Goal: Obtain resource: Download file/media

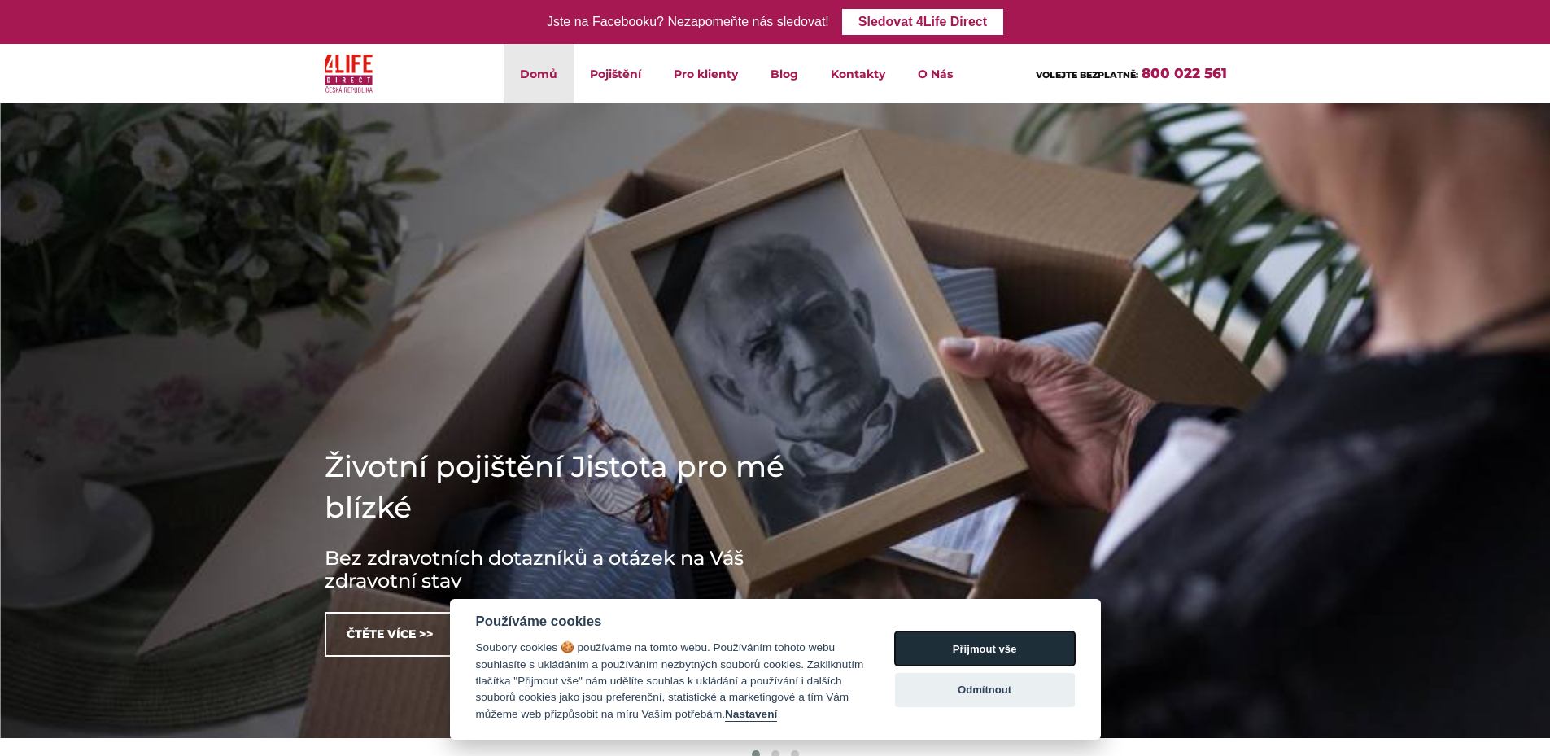
click at [982, 642] on button "Přijmout vše" at bounding box center [985, 649] width 180 height 34
checkbox input "true"
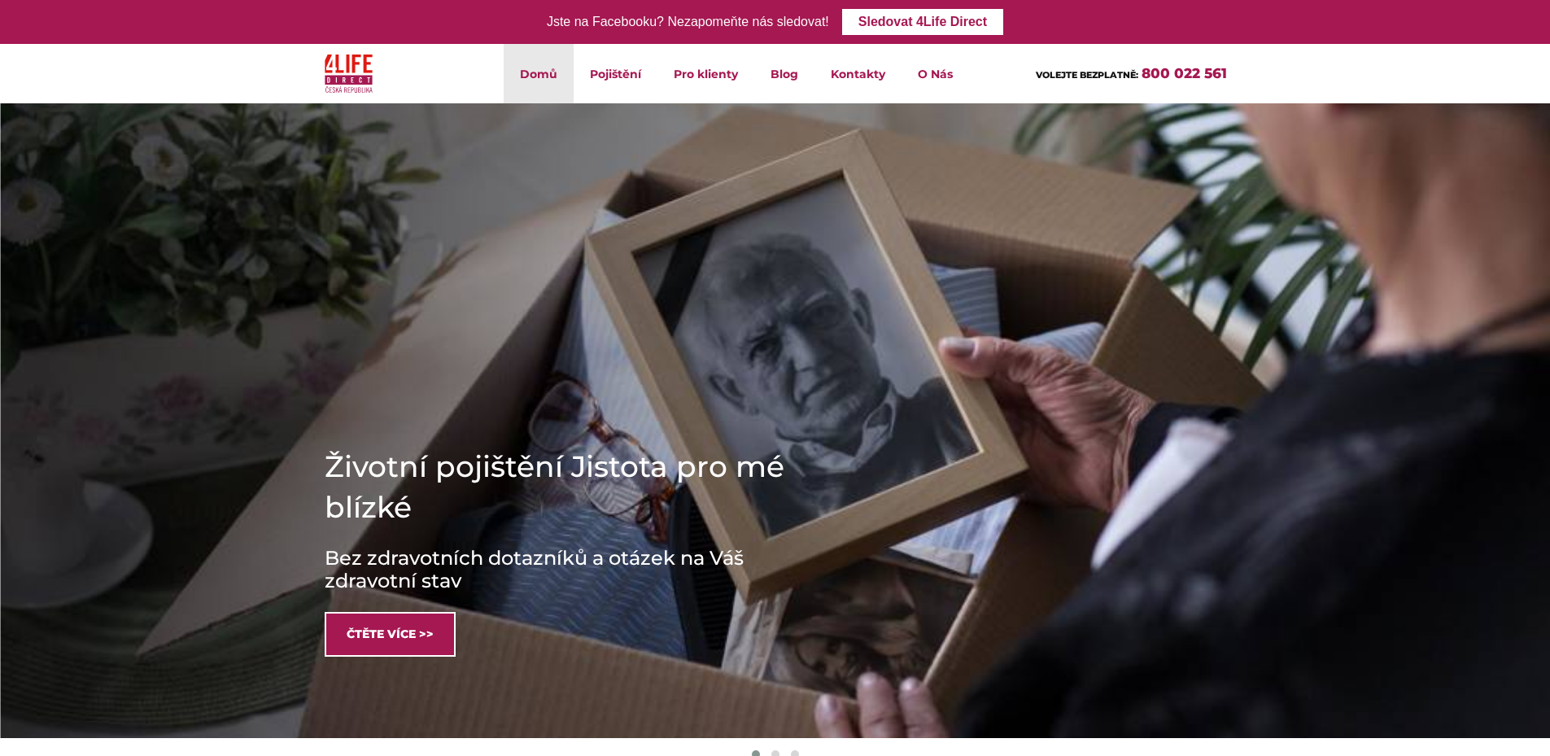
click at [428, 630] on link "Čtěte více >>" at bounding box center [390, 634] width 131 height 45
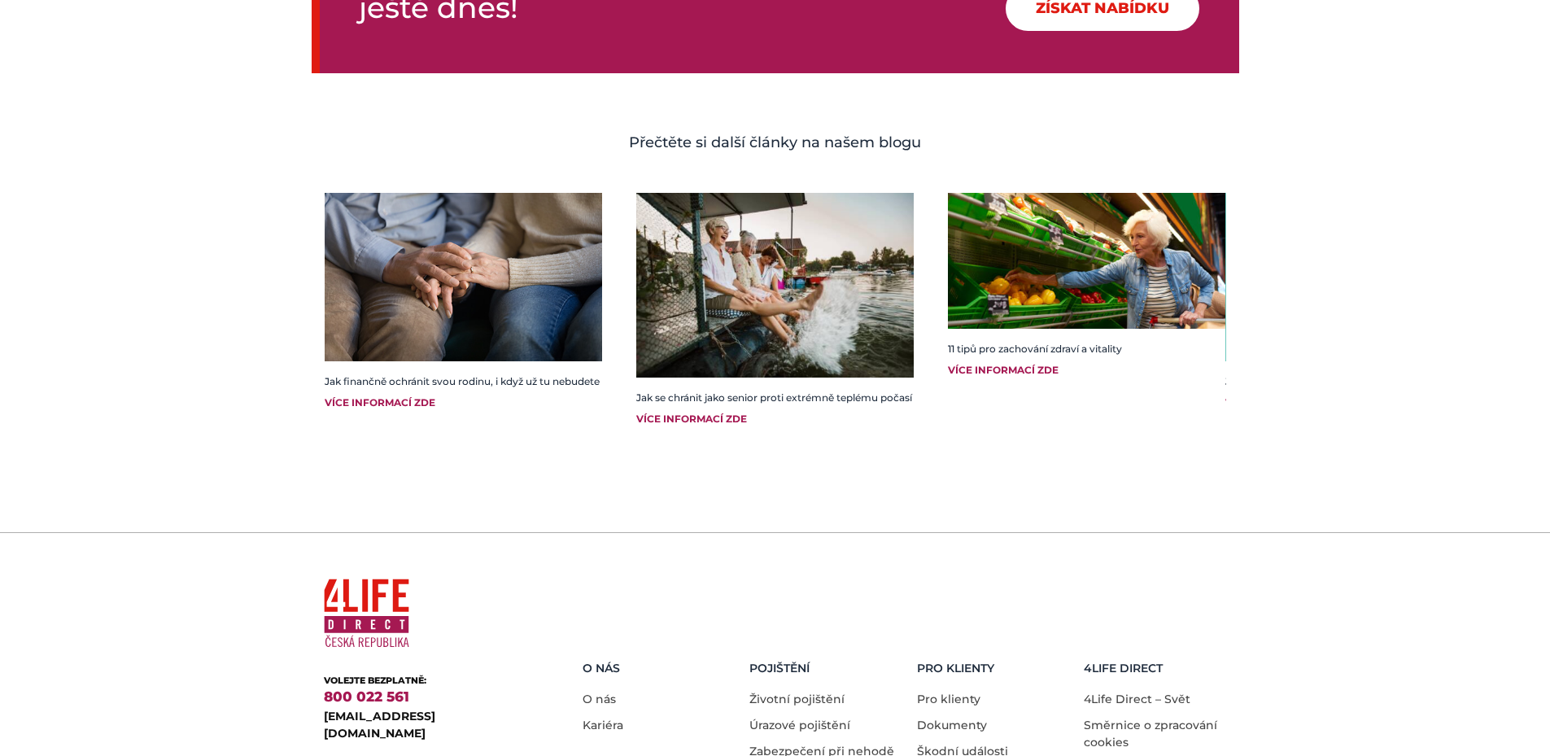
scroll to position [2767, 0]
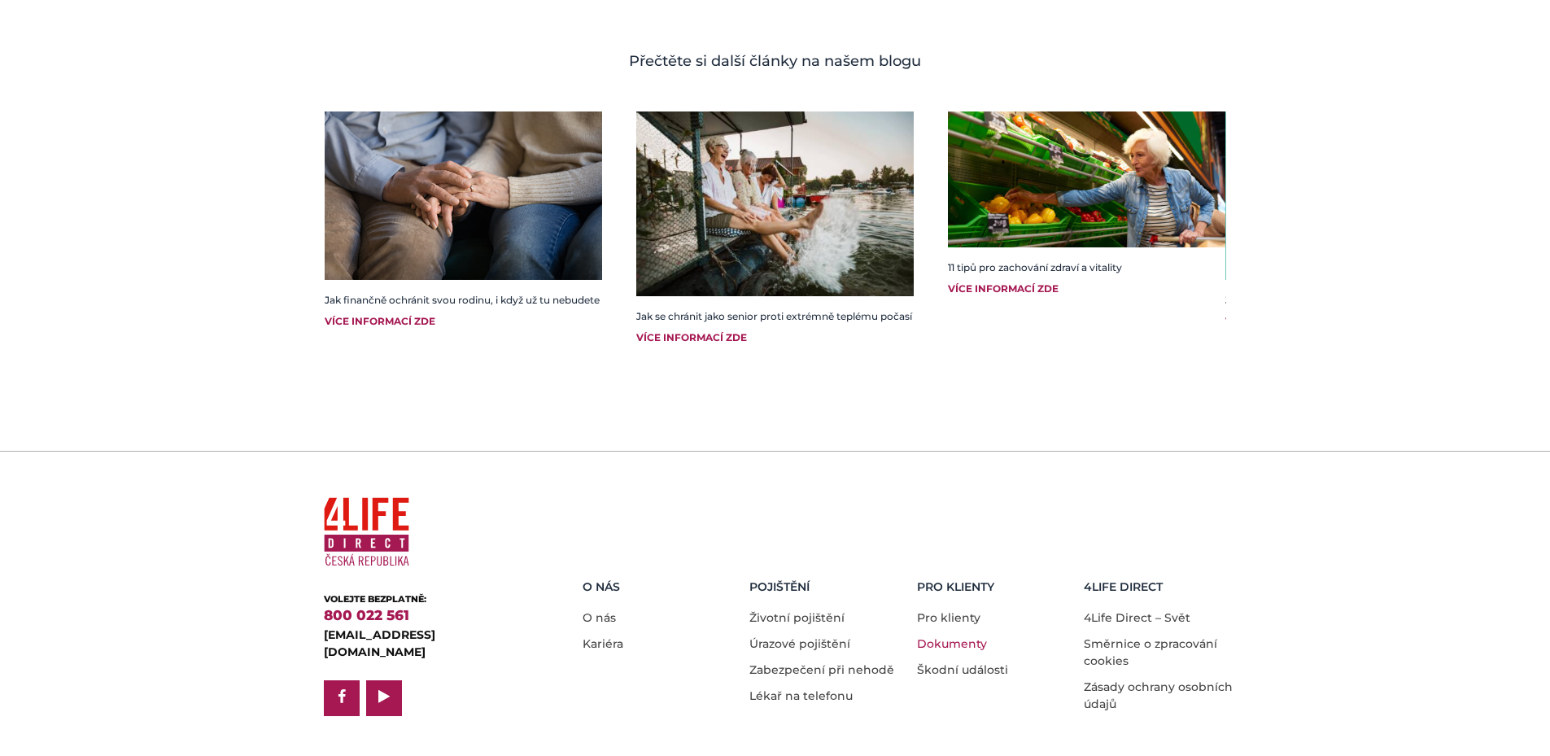
click at [937, 636] on link "Dokumenty" at bounding box center [952, 643] width 70 height 15
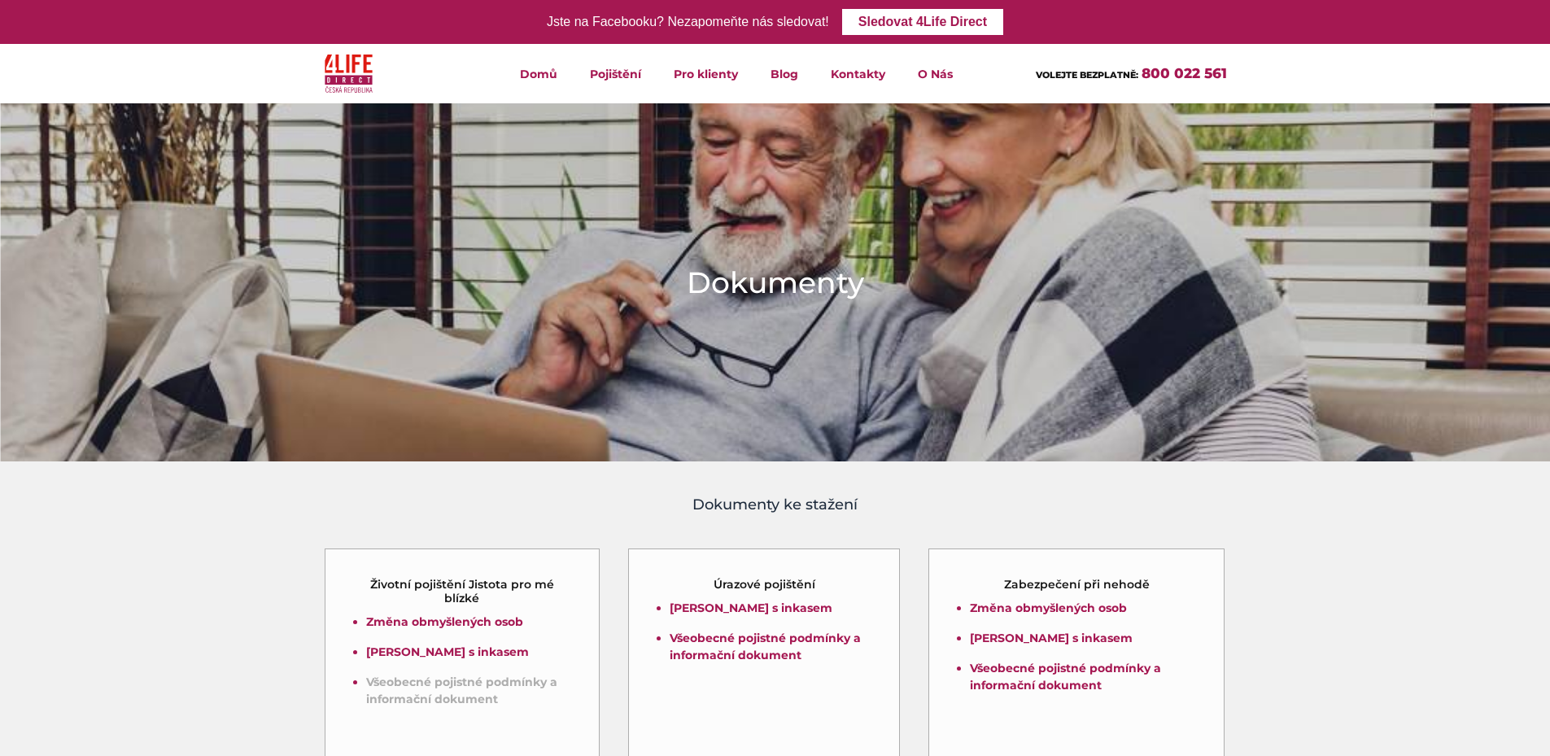
click at [435, 679] on link "Všeobecné pojistné podmínky a informační dokument" at bounding box center [461, 691] width 191 height 32
click at [534, 72] on link "Domů" at bounding box center [539, 73] width 70 height 59
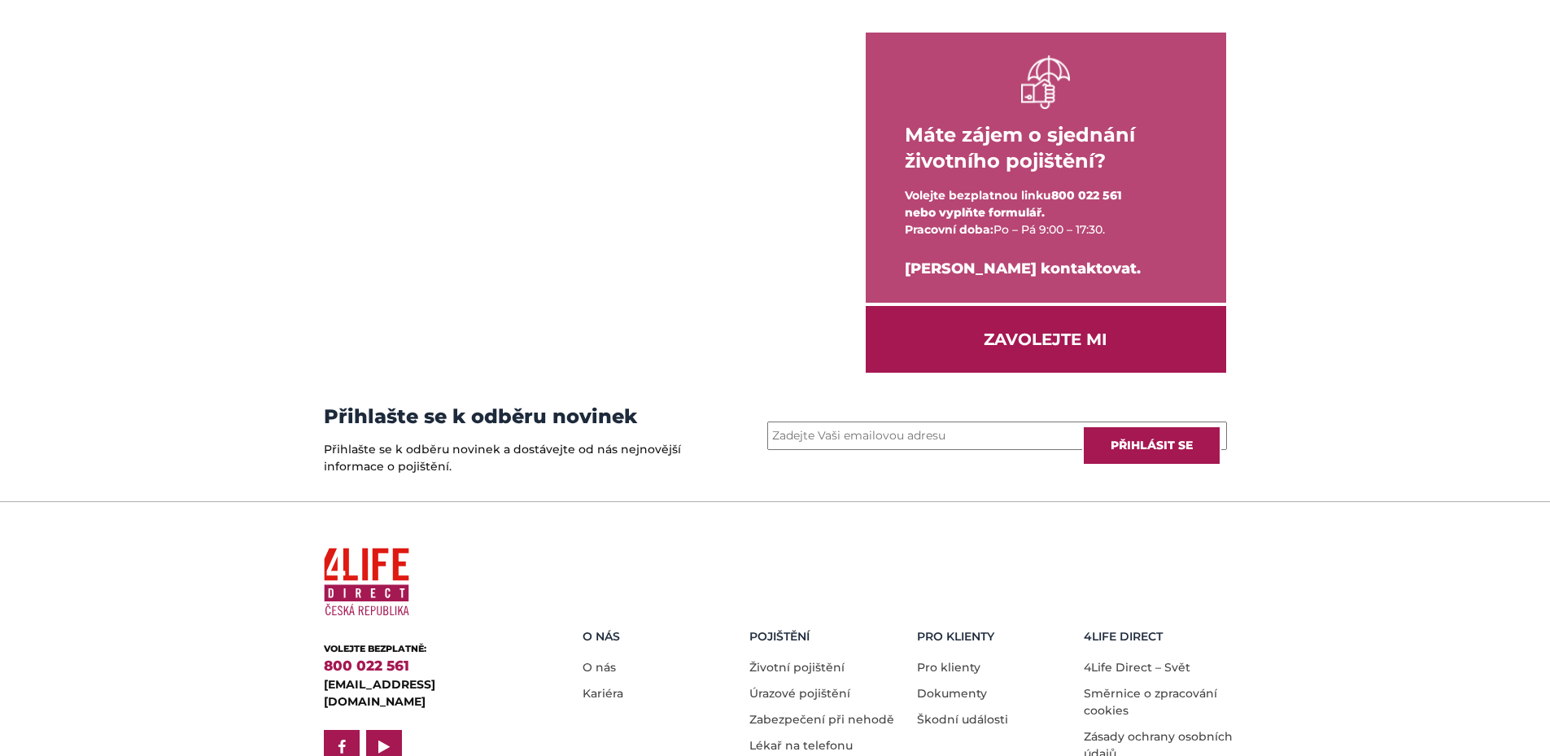
scroll to position [2116, 0]
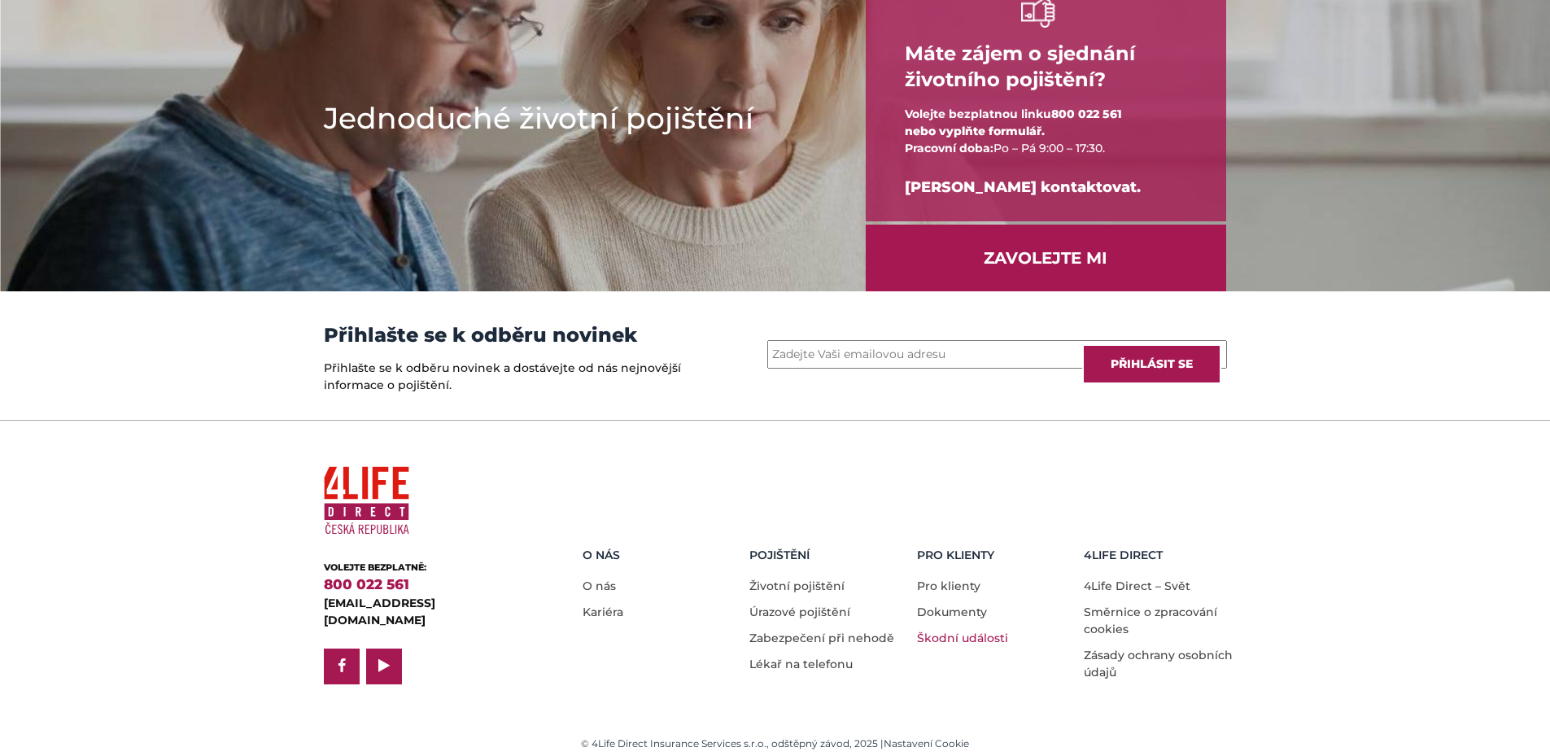
click at [985, 635] on link "Škodní události" at bounding box center [962, 638] width 91 height 15
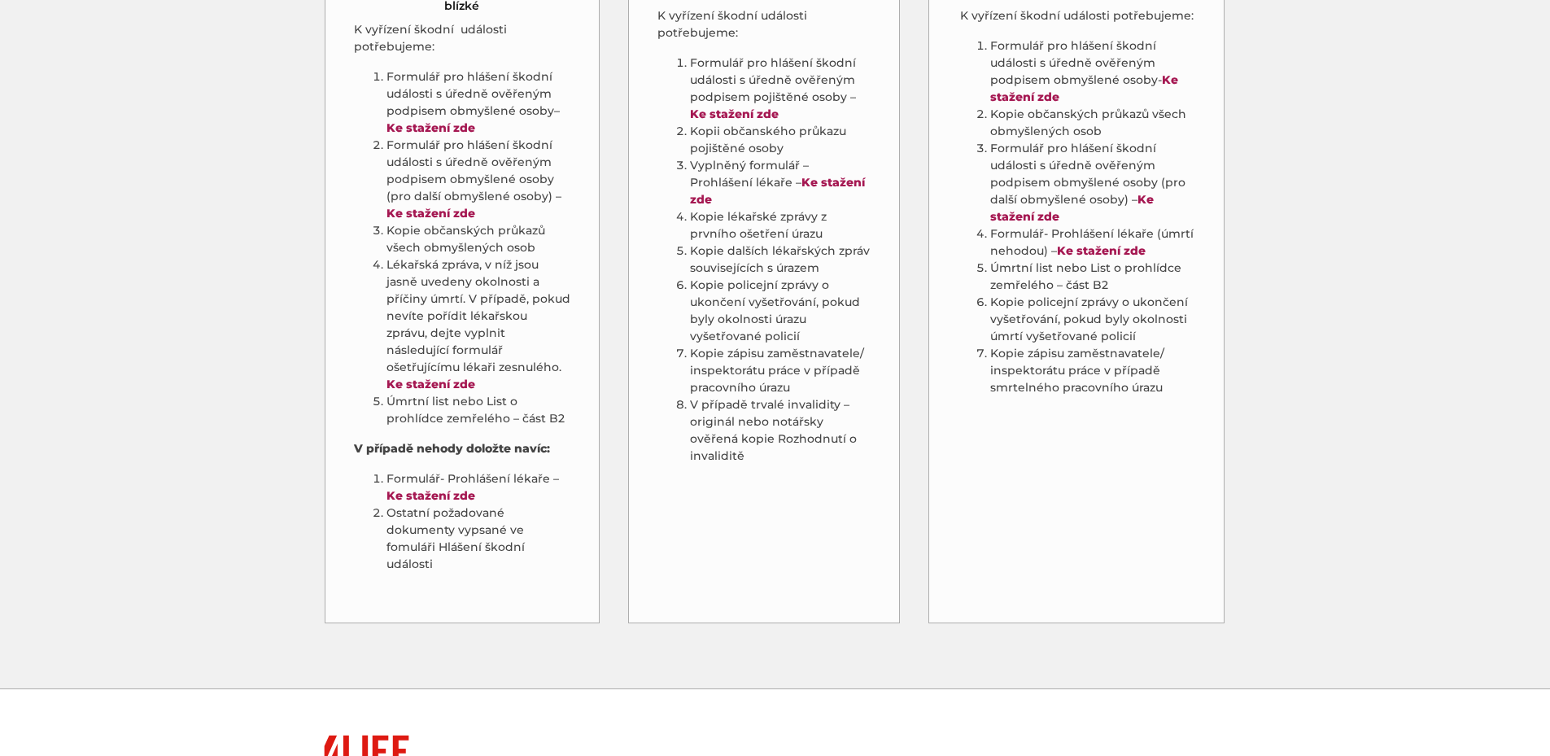
scroll to position [895, 0]
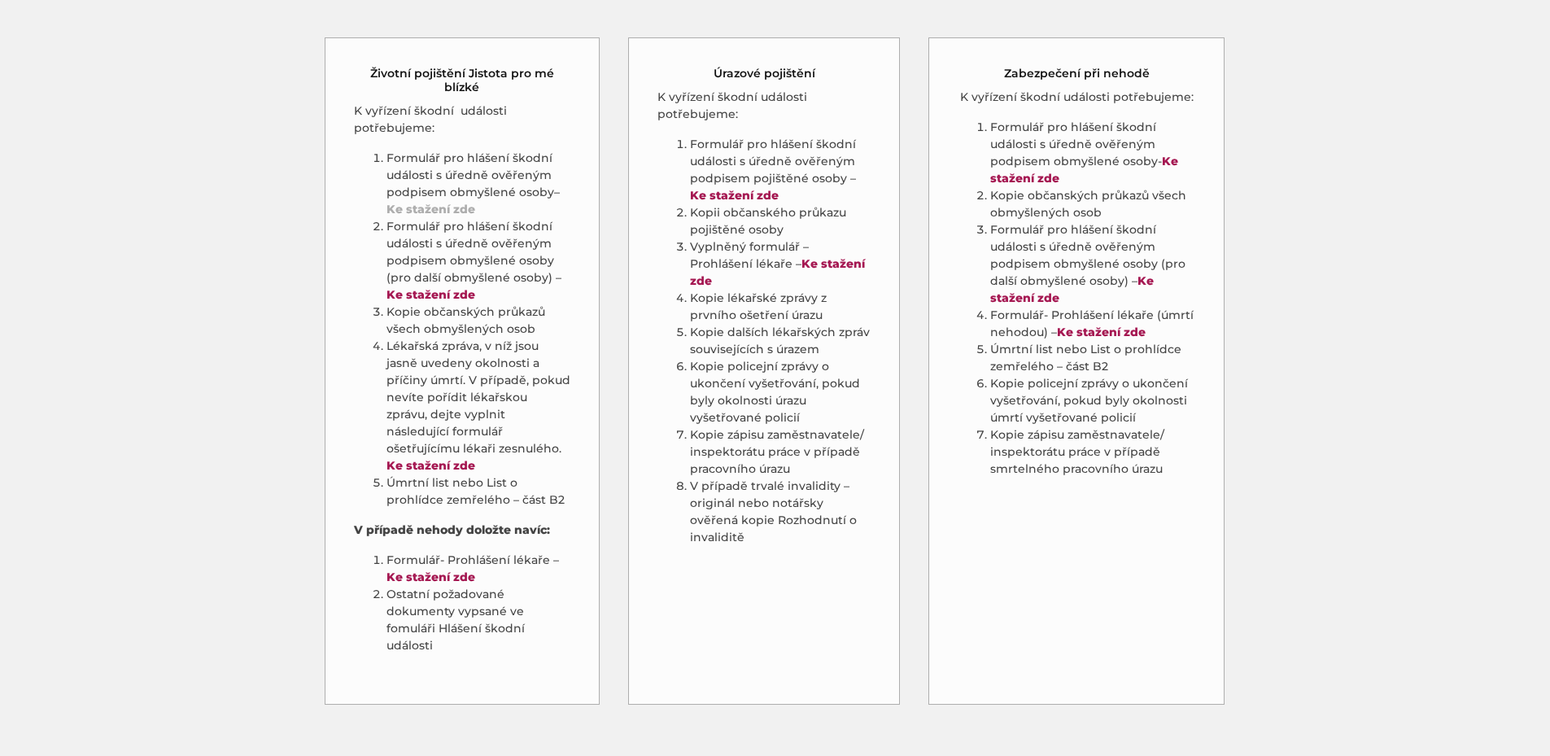
click at [428, 202] on strong "Ke stažení zde" at bounding box center [431, 209] width 89 height 15
